Goal: Check status: Check status

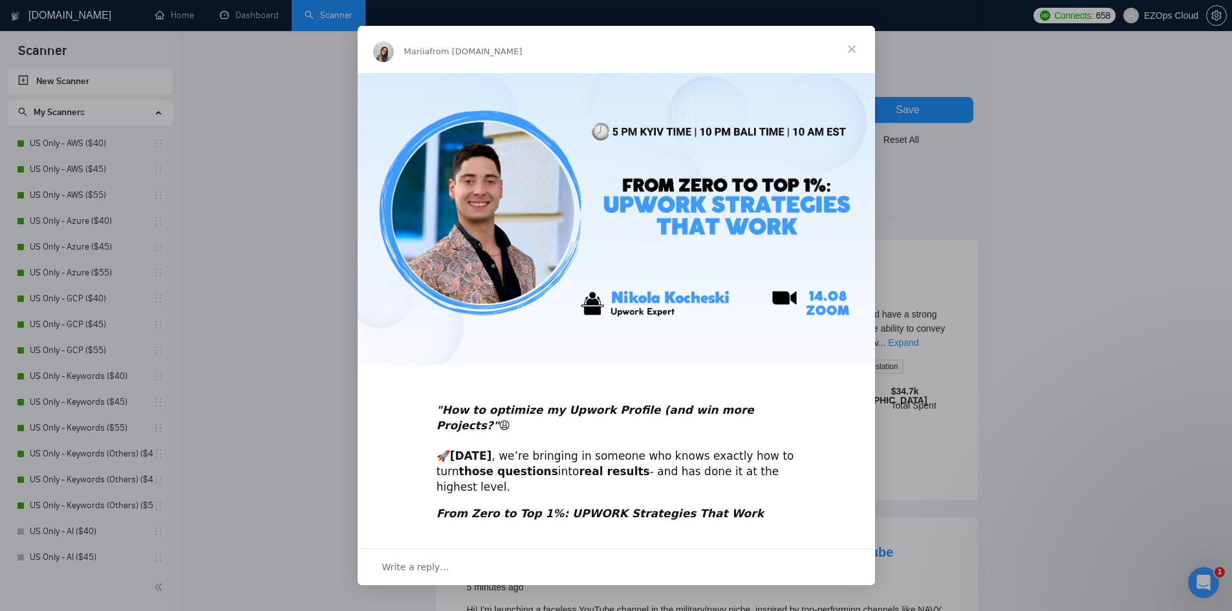
click at [852, 47] on span "Close" at bounding box center [851, 49] width 47 height 47
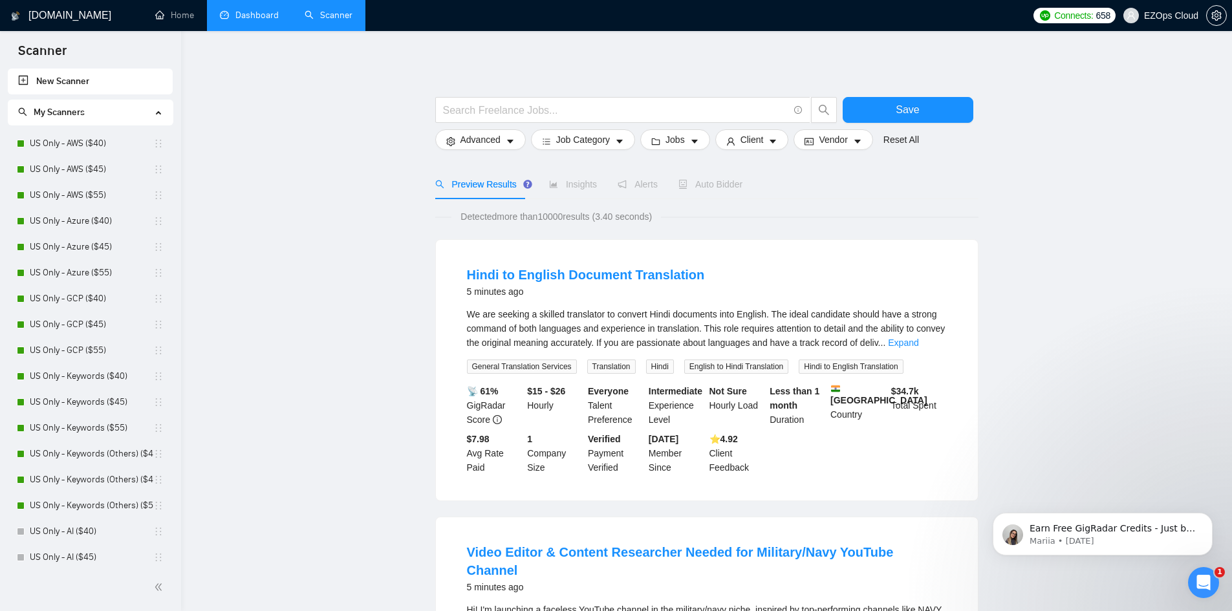
click at [254, 14] on link "Dashboard" at bounding box center [249, 15] width 59 height 11
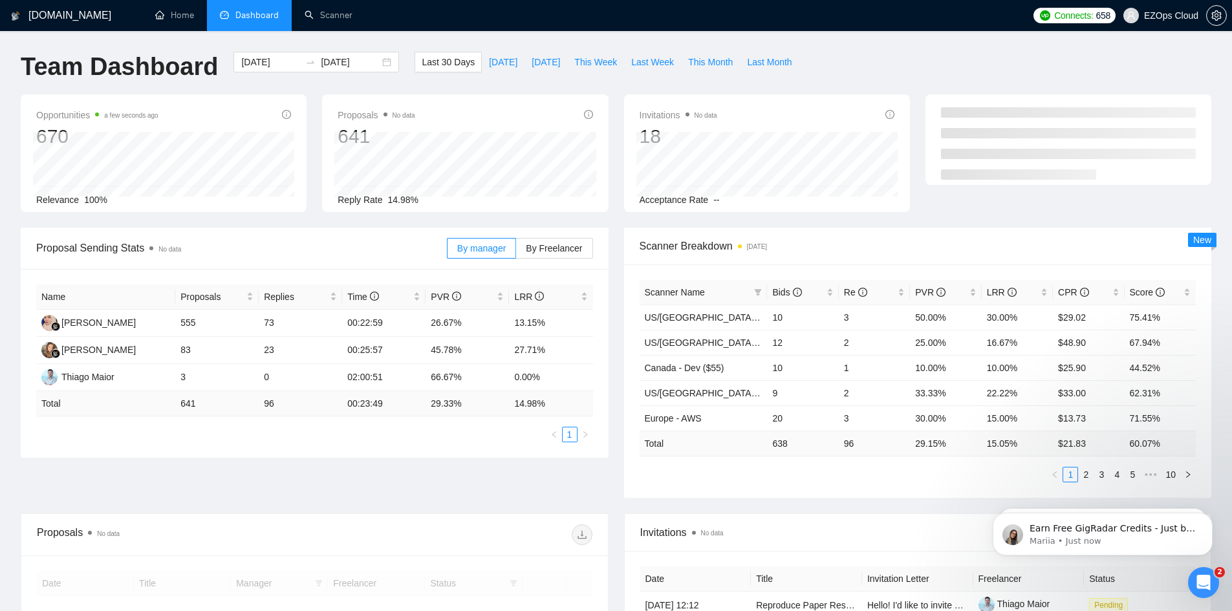
click at [591, 72] on div "Last 30 Days [DATE] [DATE] This Week Last Week This Month Last Month" at bounding box center [607, 73] width 400 height 43
click at [592, 64] on span "This Week" at bounding box center [595, 62] width 43 height 14
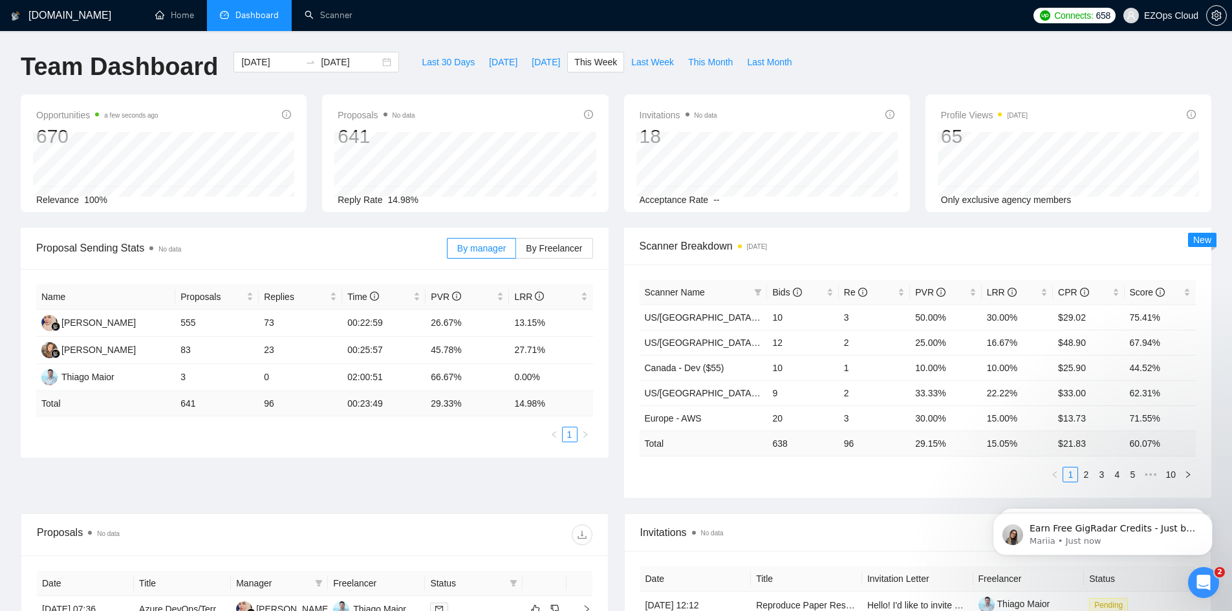
type input "[DATE]"
